Goal: Find contact information: Find contact information

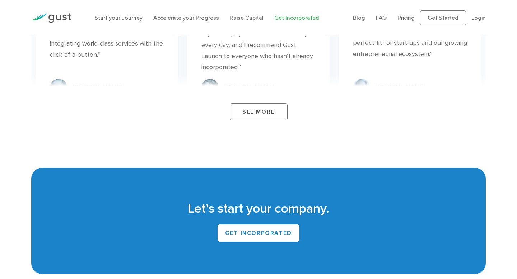
scroll to position [4197, 0]
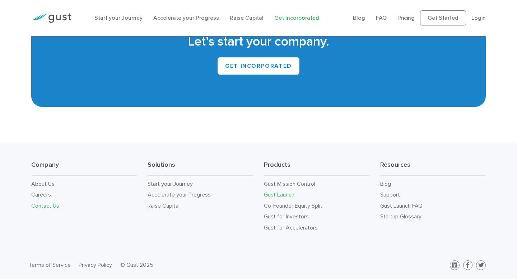
click at [51, 205] on link "Contact Us" at bounding box center [45, 206] width 28 height 7
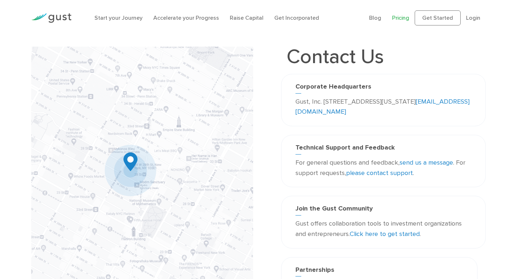
click at [407, 17] on link "Pricing" at bounding box center [400, 17] width 17 height 7
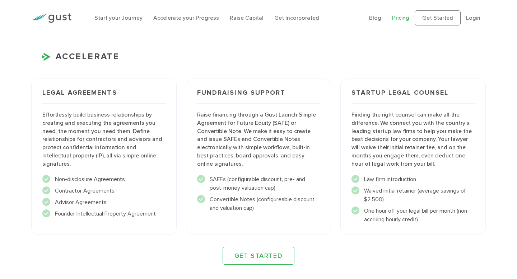
scroll to position [723, 0]
